Goal: Task Accomplishment & Management: Manage account settings

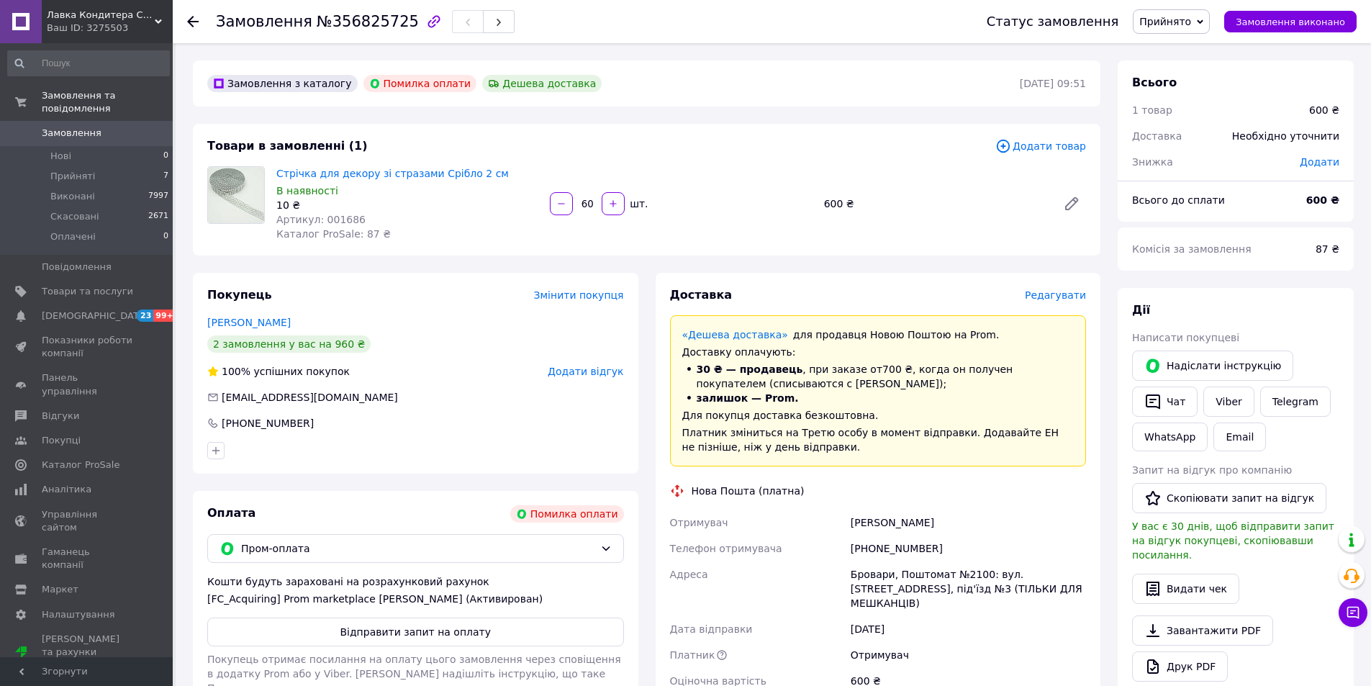
click at [302, 346] on div "2 замовлення у вас на 960 ₴" at bounding box center [288, 343] width 163 height 17
click at [327, 346] on div "2 замовлення у вас на 960 ₴" at bounding box center [288, 343] width 163 height 17
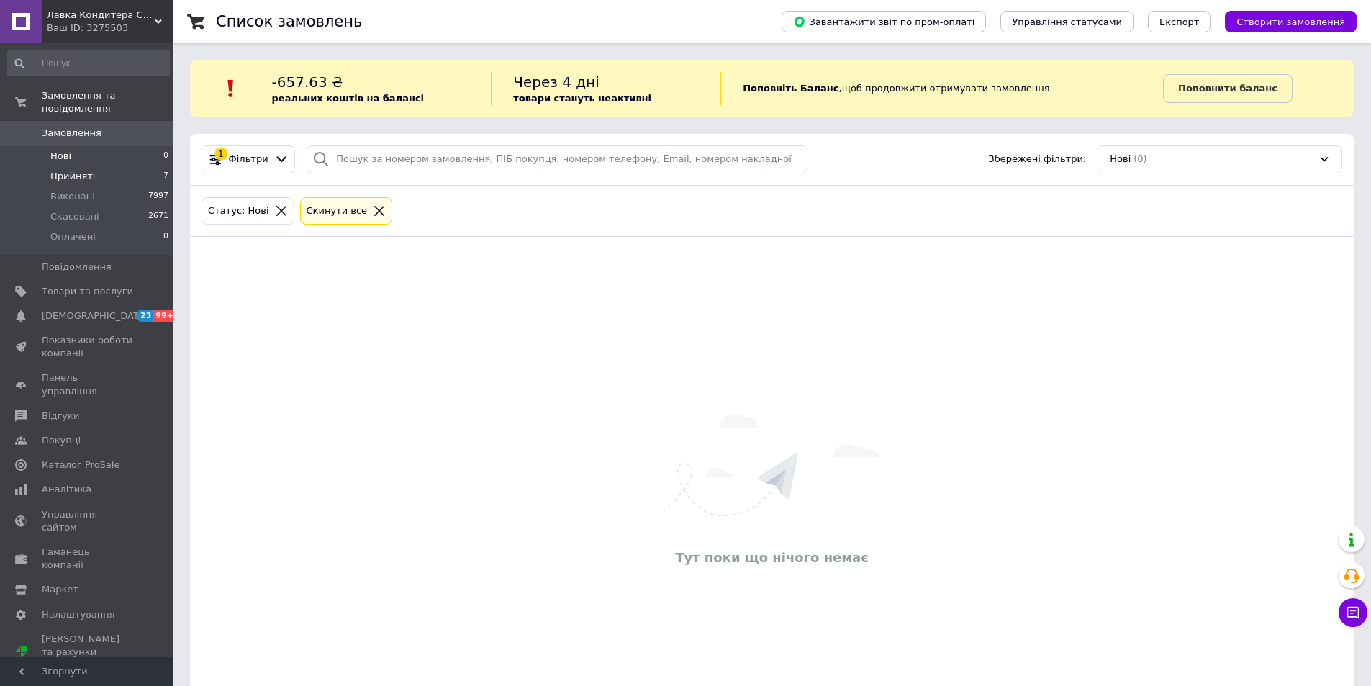
click at [66, 170] on span "Прийняті" at bounding box center [72, 176] width 45 height 13
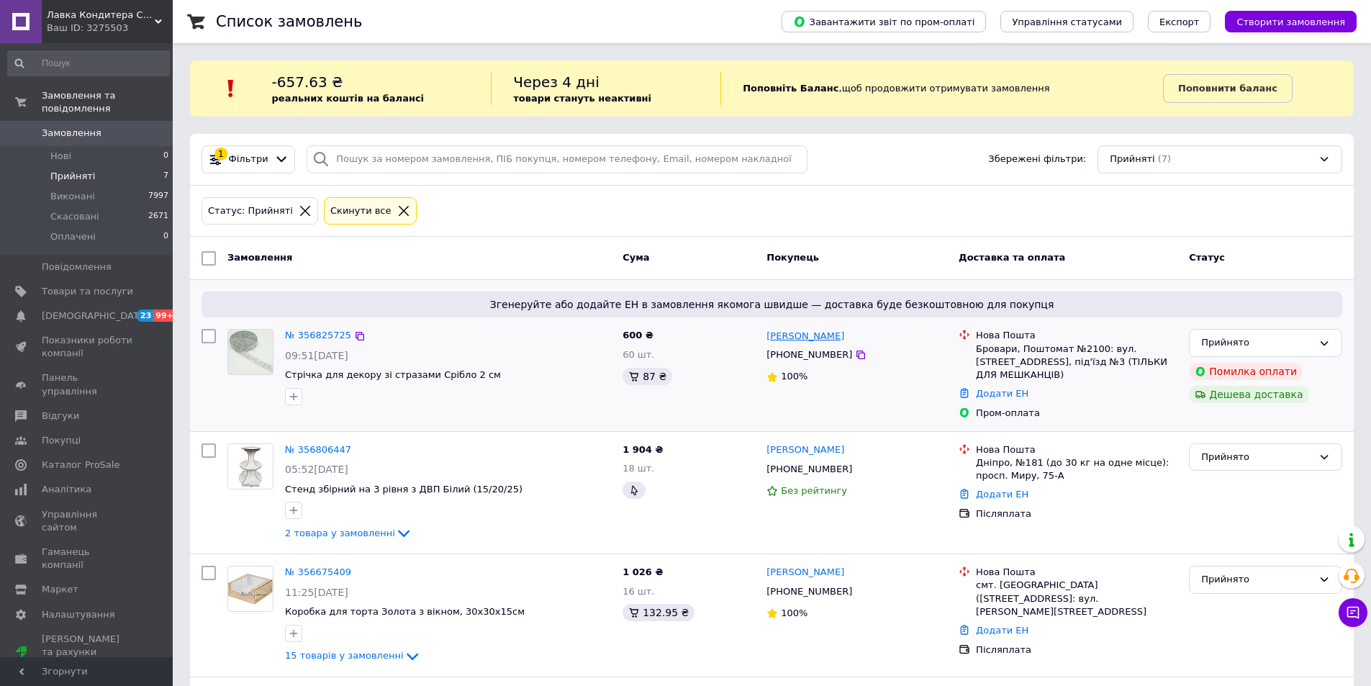
click at [793, 338] on link "[PERSON_NAME]" at bounding box center [806, 337] width 78 height 14
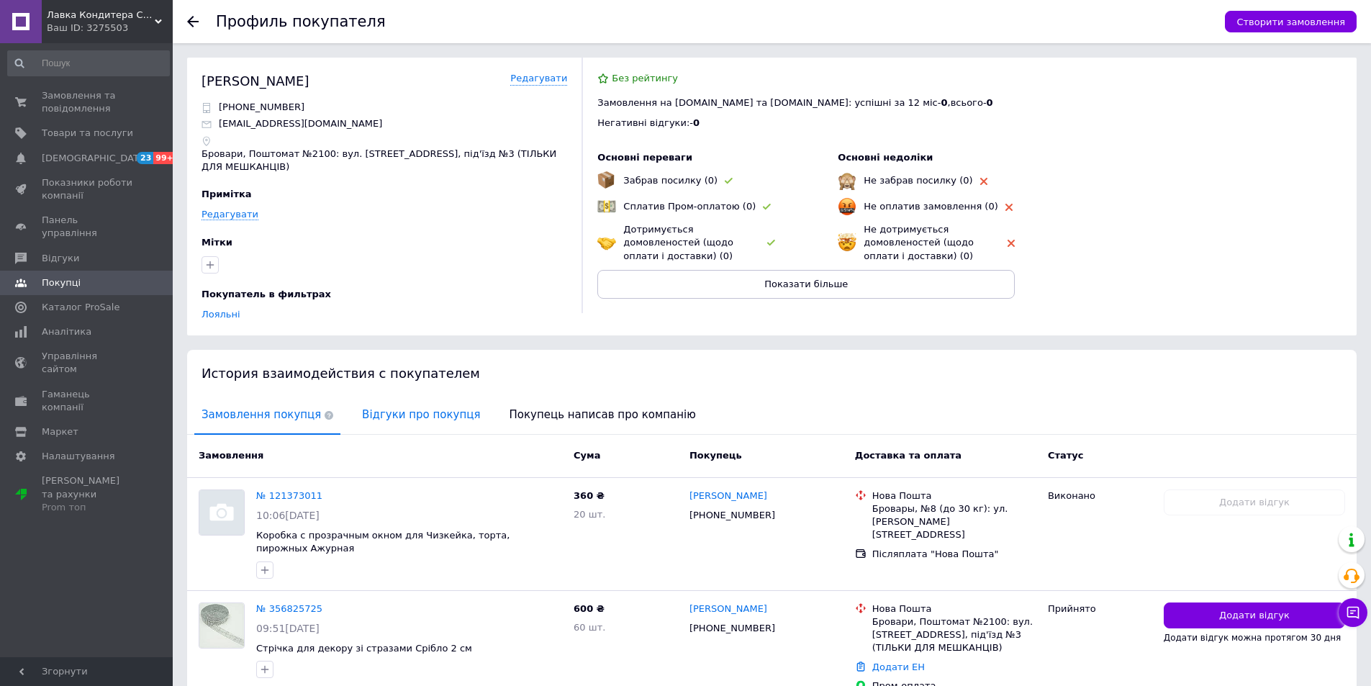
scroll to position [76, 0]
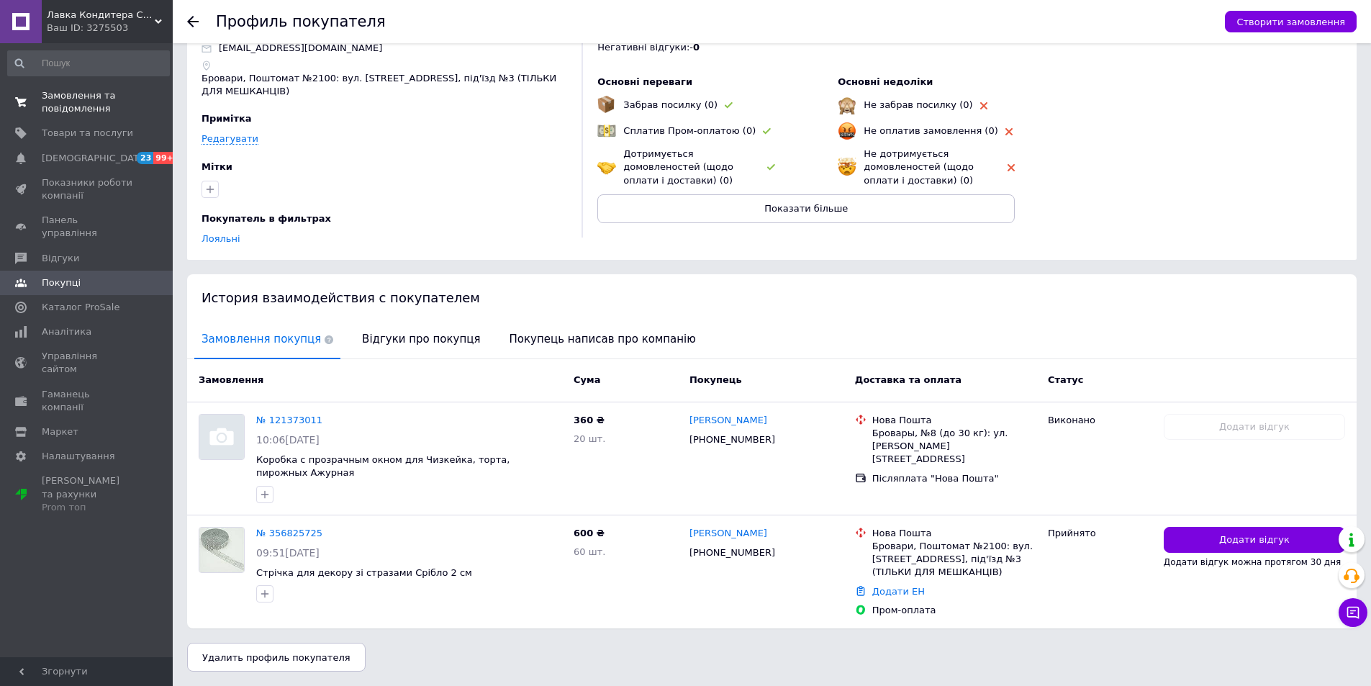
click at [53, 107] on span "Замовлення та повідомлення" at bounding box center [87, 102] width 91 height 26
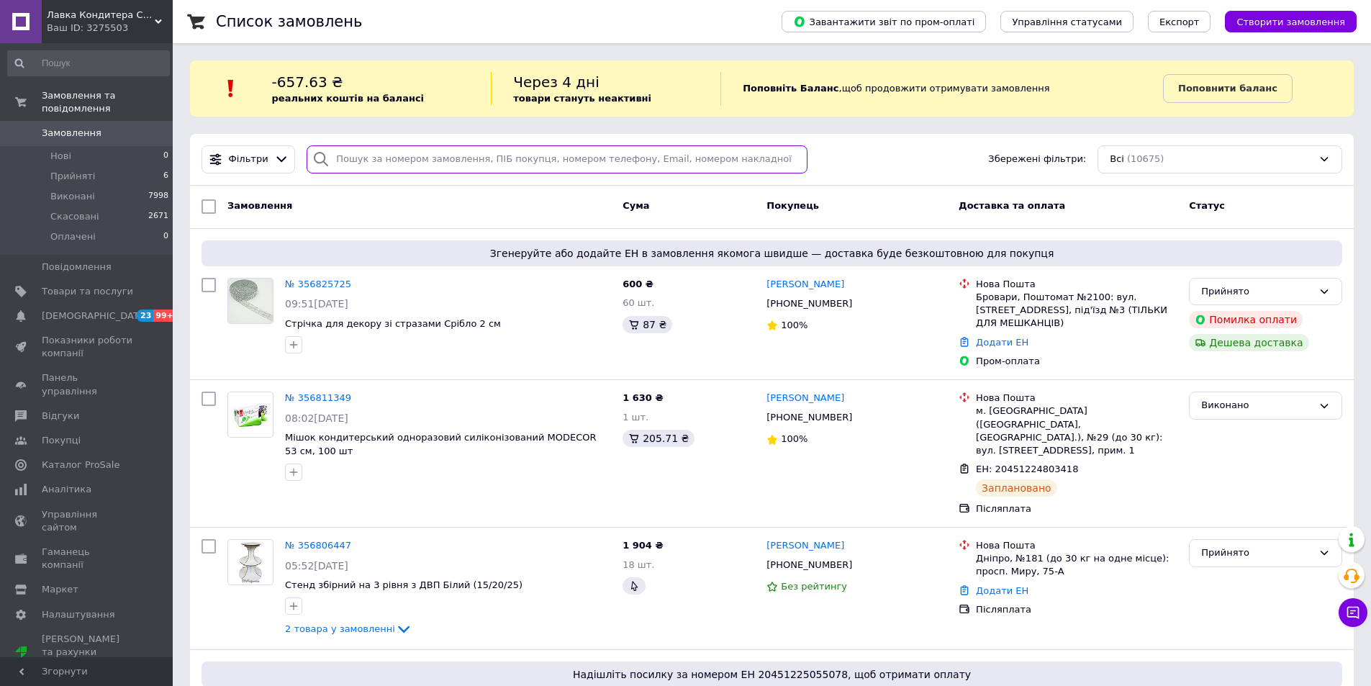
click at [379, 158] on input "search" at bounding box center [557, 159] width 501 height 28
paste input "[PHONE_NUMBER]"
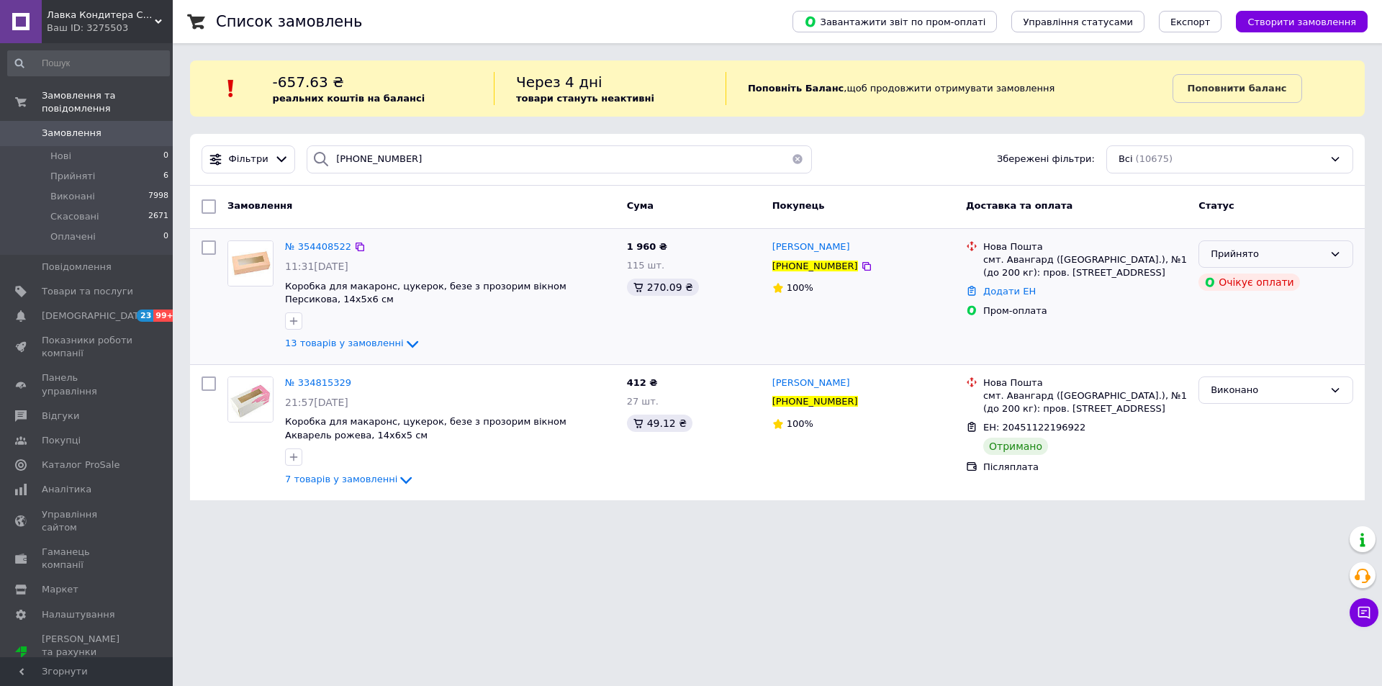
click at [1340, 255] on icon at bounding box center [1336, 254] width 12 height 12
click at [1228, 309] on li "Скасовано" at bounding box center [1275, 310] width 153 height 27
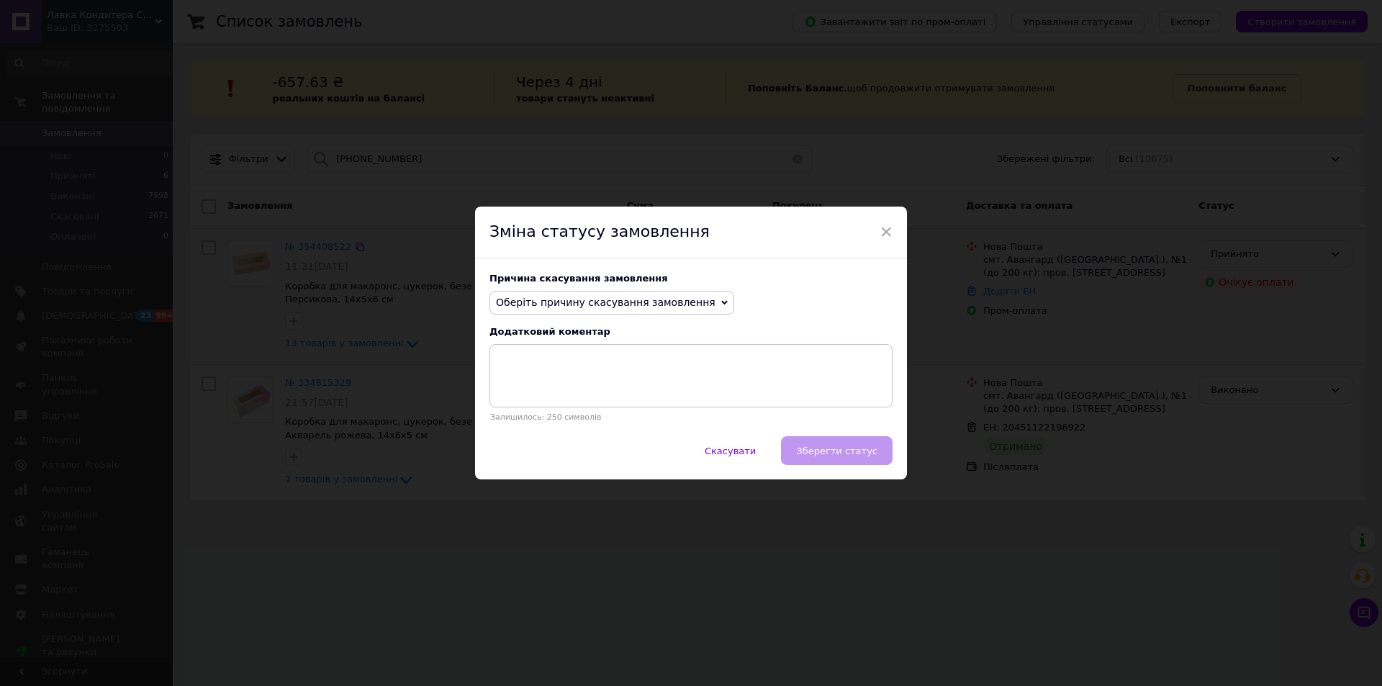
click at [721, 300] on icon at bounding box center [724, 302] width 6 height 6
click at [513, 433] on li "Не вдається додзвонитися" at bounding box center [611, 432] width 243 height 20
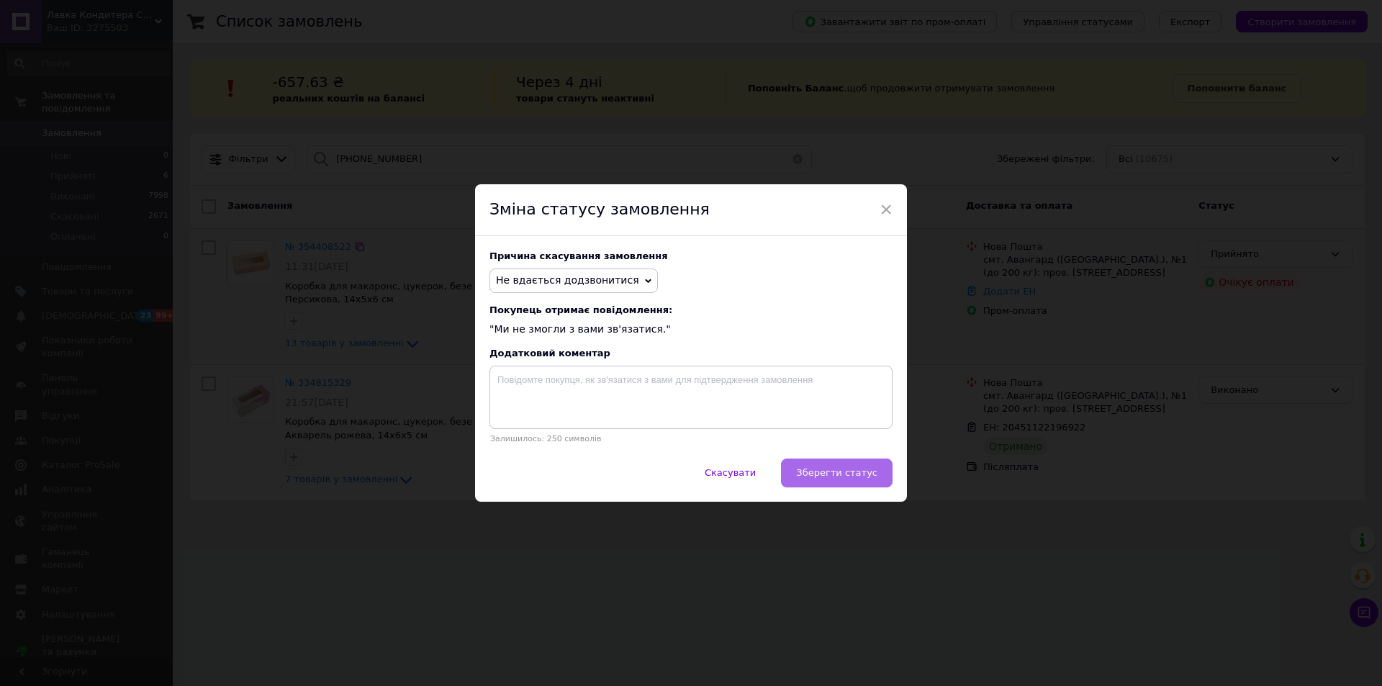
click at [829, 477] on span "Зберегти статус" at bounding box center [836, 472] width 81 height 11
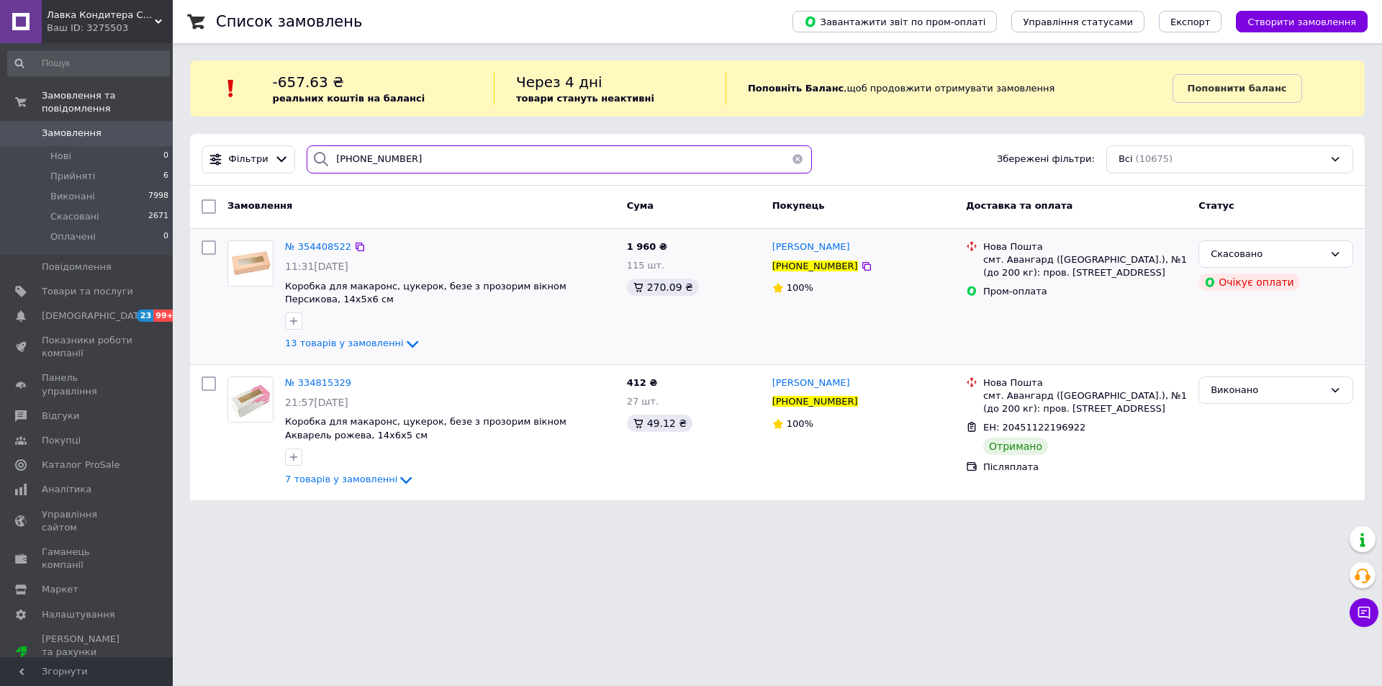
click at [423, 166] on input "[PHONE_NUMBER]" at bounding box center [559, 159] width 505 height 28
click at [423, 162] on input "[PHONE_NUMBER]" at bounding box center [559, 159] width 505 height 28
paste input "[PHONE_NUMBER]"
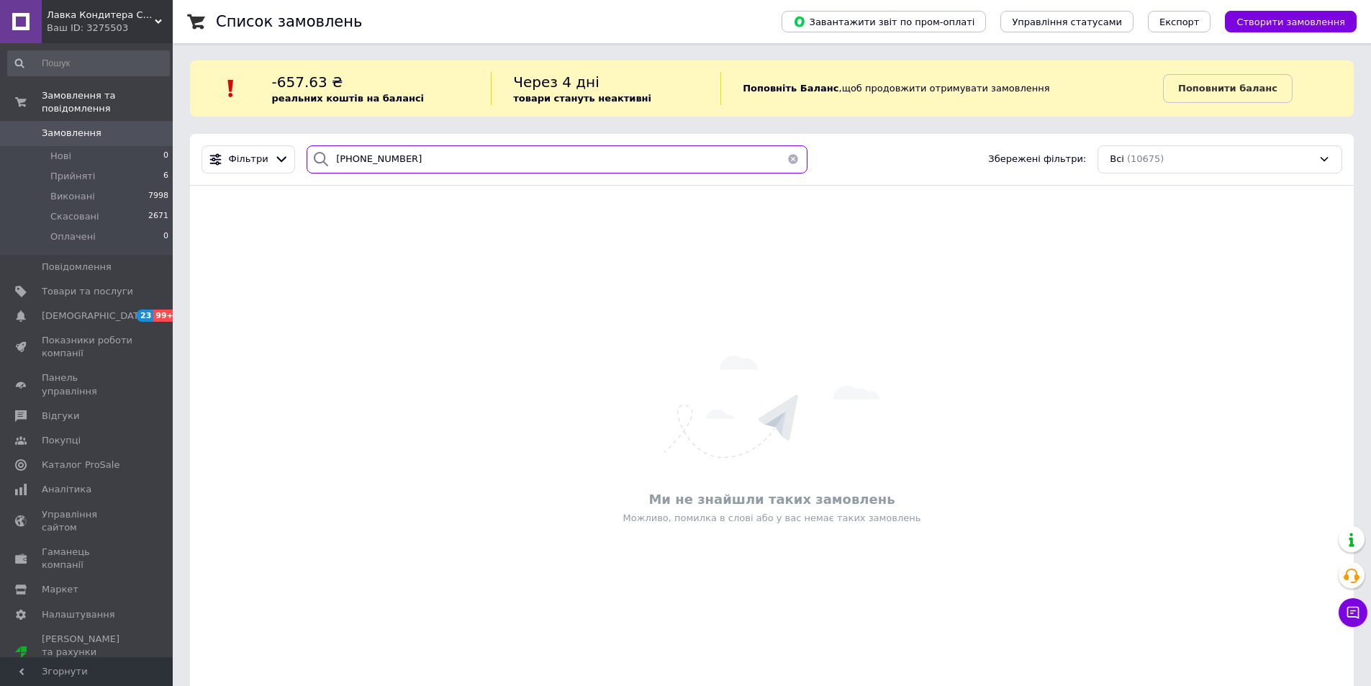
drag, startPoint x: 337, startPoint y: 161, endPoint x: 349, endPoint y: 170, distance: 15.0
click at [336, 161] on input "[PHONE_NUMBER]" at bounding box center [557, 159] width 501 height 28
type input "[PHONE_NUMBER]"
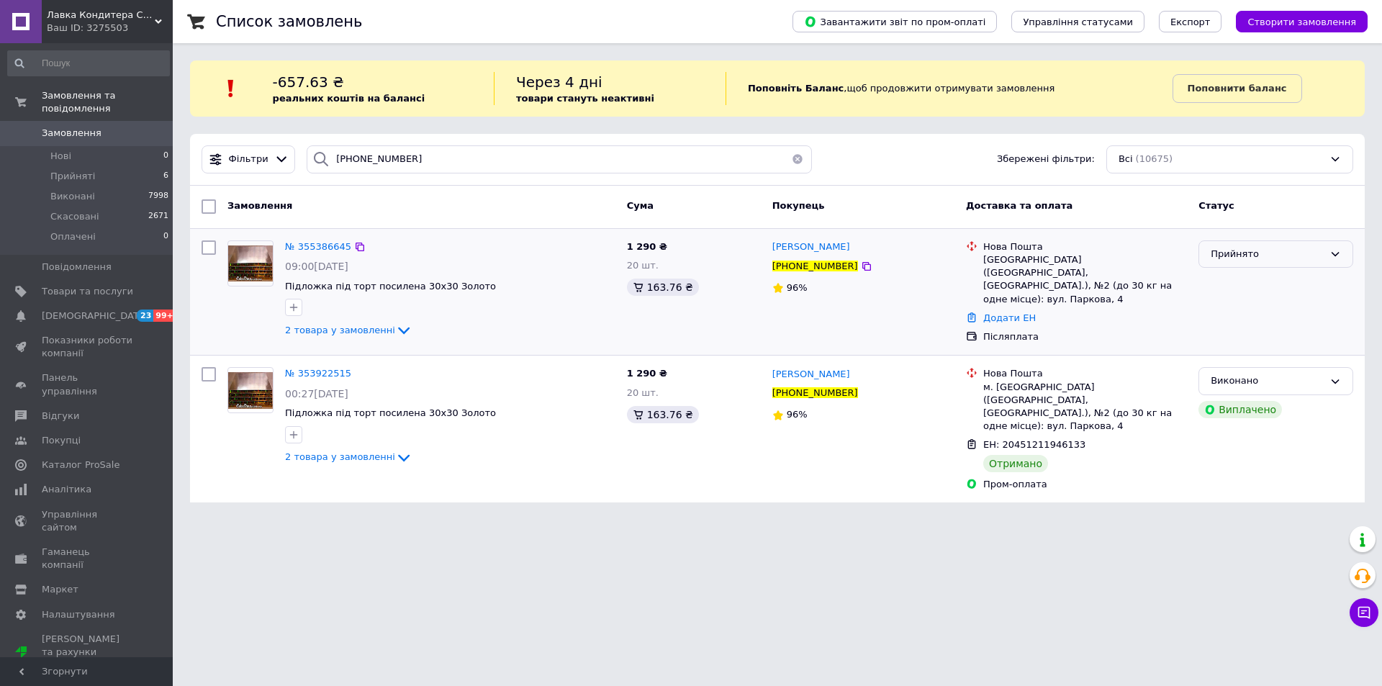
click at [1341, 254] on div "Прийнято" at bounding box center [1276, 254] width 155 height 28
click at [1232, 313] on li "Скасовано" at bounding box center [1275, 310] width 153 height 27
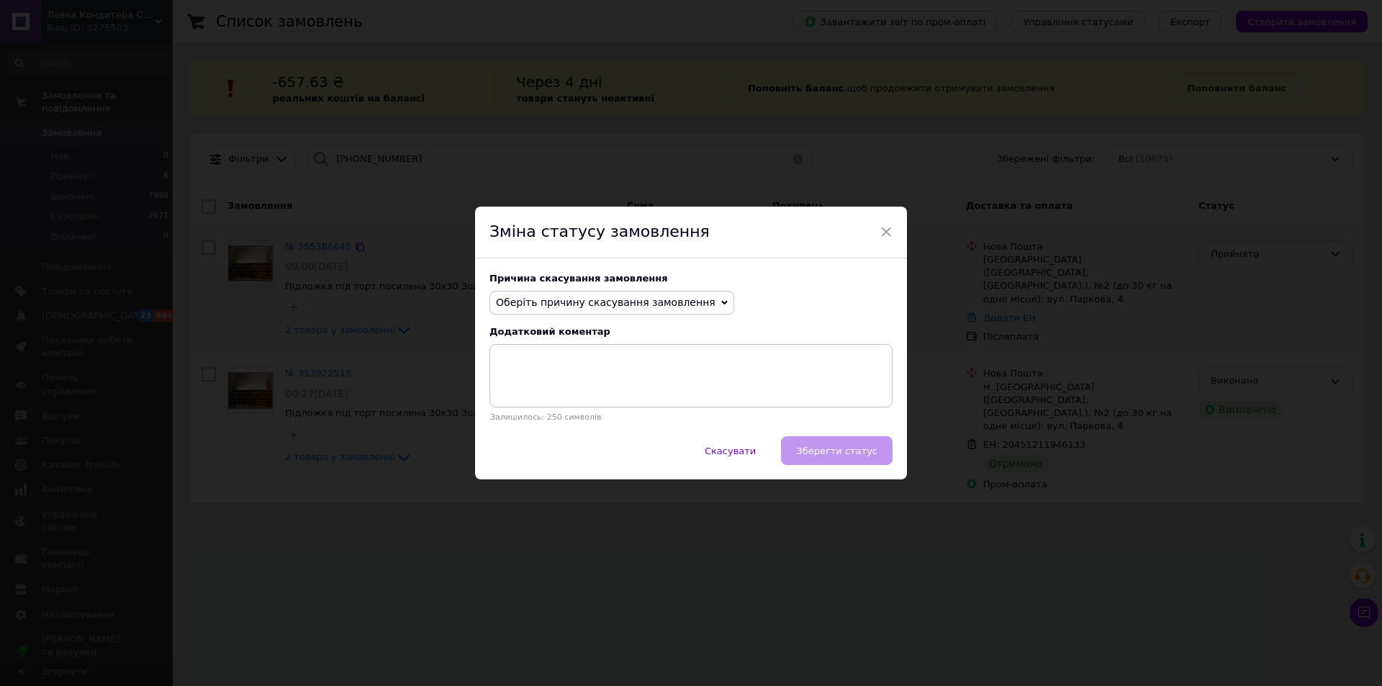
click at [721, 304] on icon at bounding box center [724, 303] width 6 height 4
click at [533, 432] on li "Не вдається додзвонитися" at bounding box center [611, 432] width 243 height 20
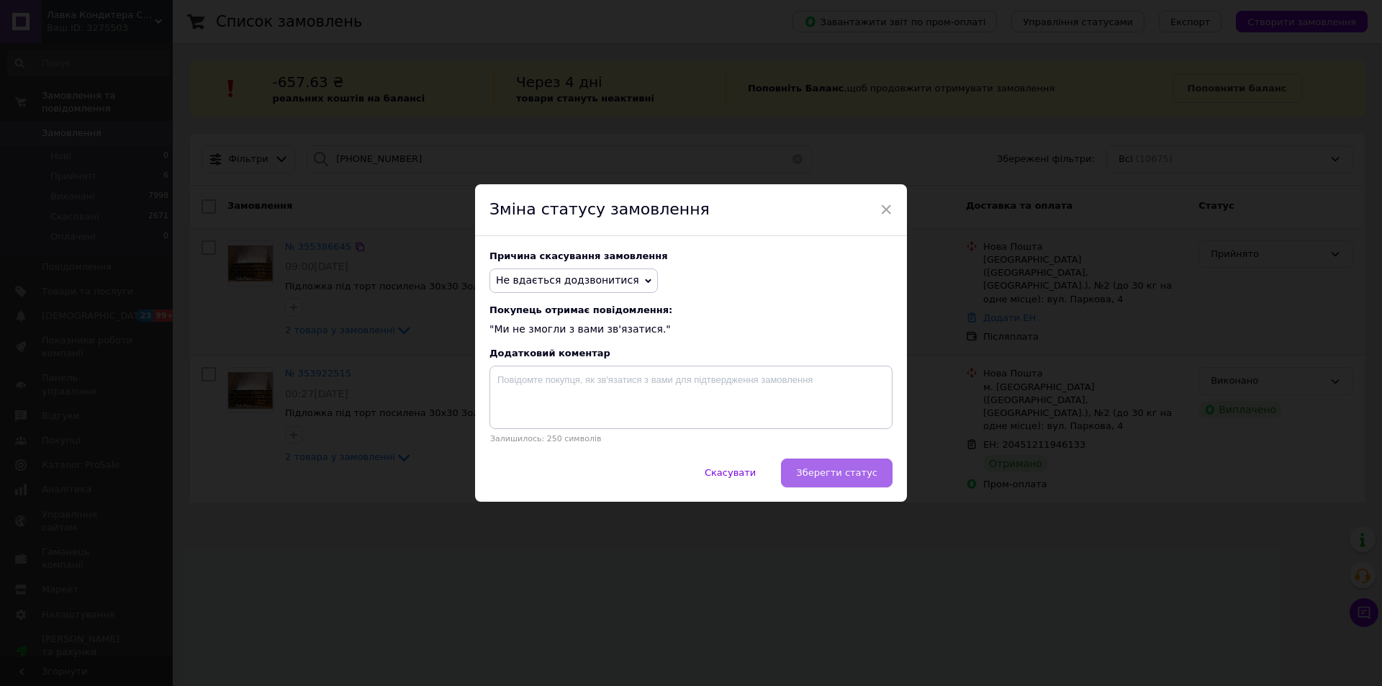
click at [847, 470] on span "Зберегти статус" at bounding box center [836, 472] width 81 height 11
